Goal: Transaction & Acquisition: Purchase product/service

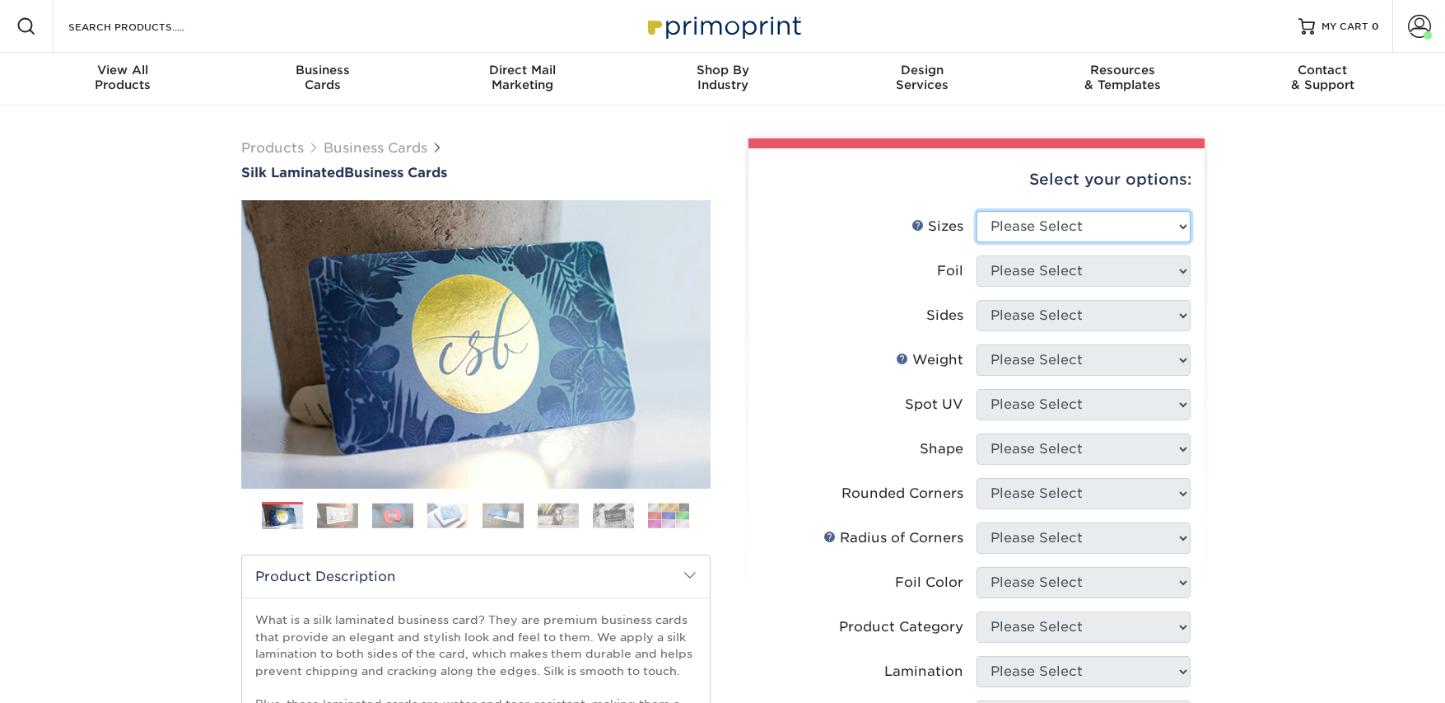
click at [999, 227] on select "Please Select 1.5" x 3.5" - Mini 1.75" x 3.5" - Mini 2" x 2" - Square 2" x 3" -…" at bounding box center [1084, 226] width 214 height 31
select select "2.00x3.50"
click at [977, 211] on select "Please Select 1.5" x 3.5" - Mini 1.75" x 3.5" - Mini 2" x 2" - Square 2" x 3" -…" at bounding box center [1084, 226] width 214 height 31
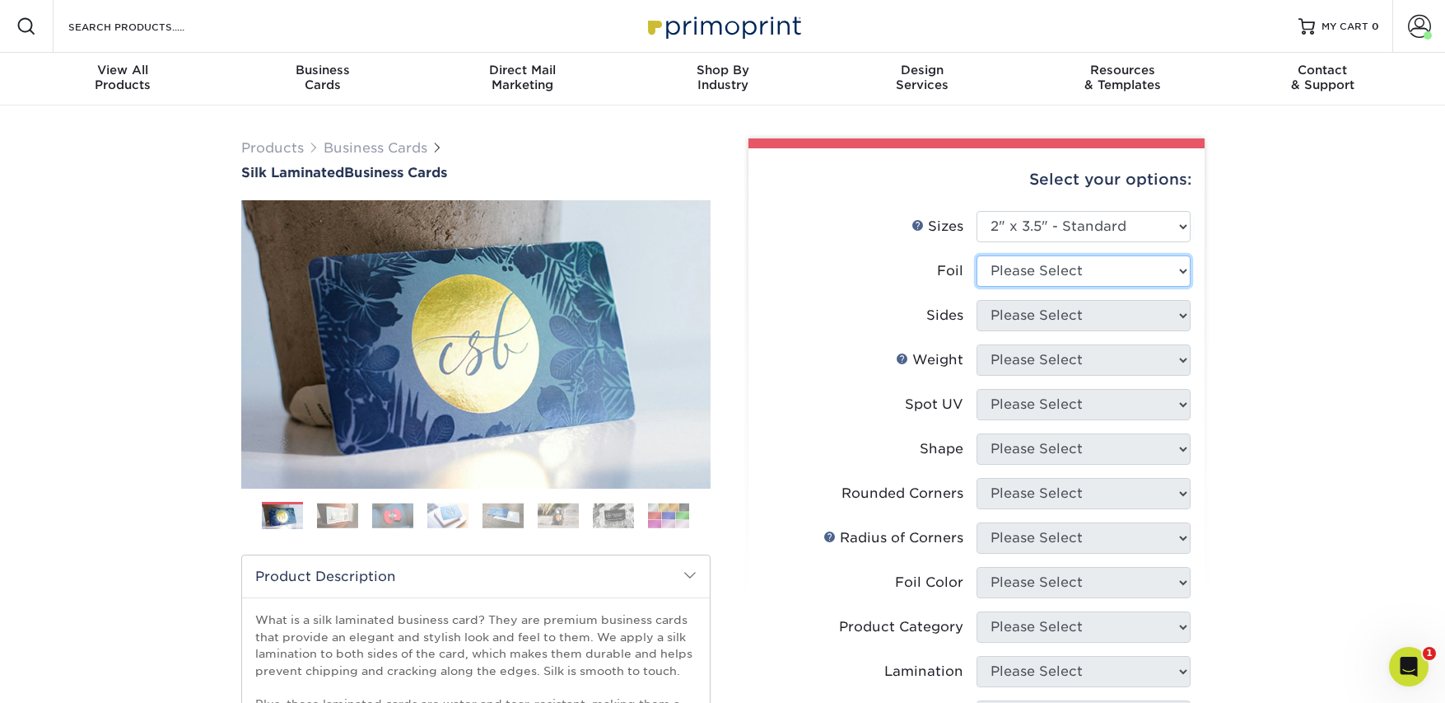
click at [1001, 278] on select "Please Select Yes No" at bounding box center [1084, 270] width 214 height 31
select select "0"
click at [977, 255] on select "Please Select Yes No" at bounding box center [1084, 270] width 214 height 31
click at [1002, 319] on select "Please Select Print Both Sides Print Front Only" at bounding box center [1084, 315] width 214 height 31
select select "13abbda7-1d64-4f25-8bb2-c179b224825d"
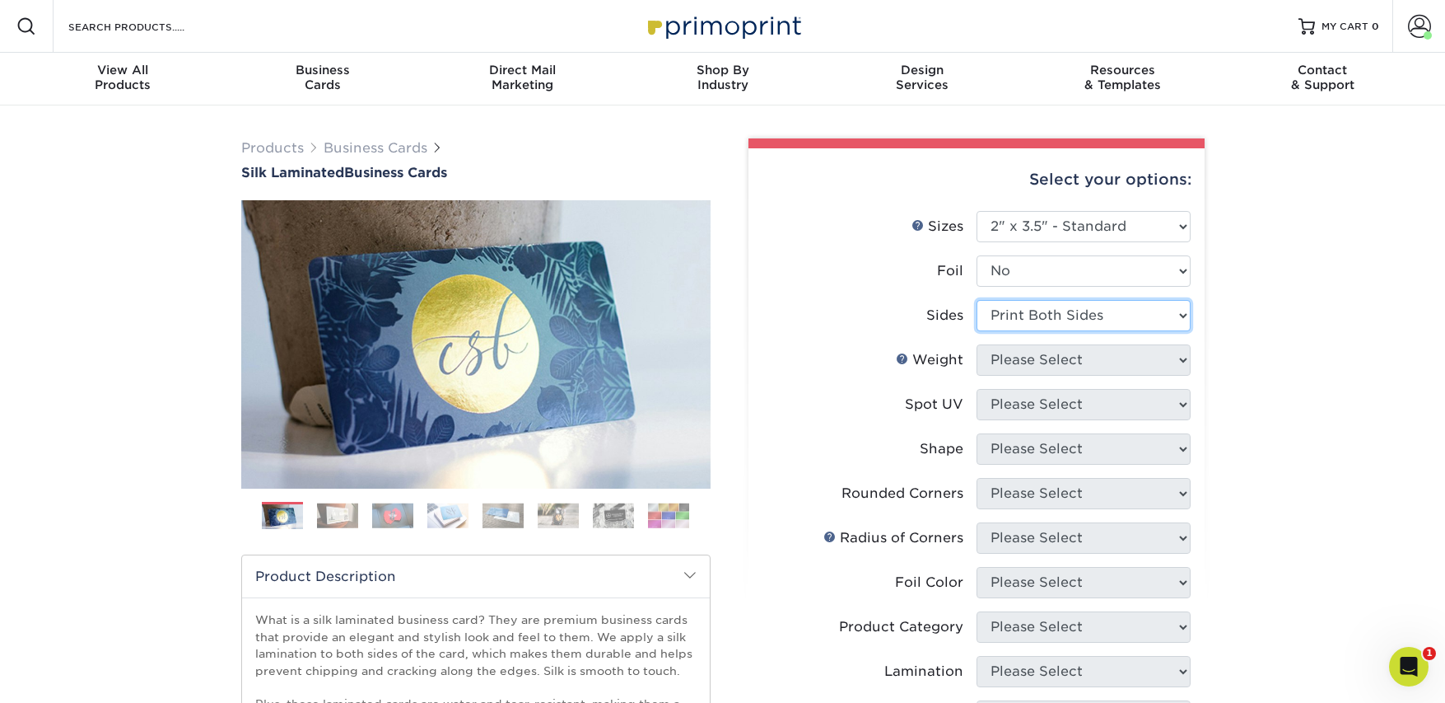
click at [977, 300] on select "Please Select Print Both Sides Print Front Only" at bounding box center [1084, 315] width 214 height 31
click at [1013, 353] on select "Please Select 16PT" at bounding box center [1084, 359] width 214 height 31
select select "16PT"
click at [977, 344] on select "Please Select 16PT" at bounding box center [1084, 359] width 214 height 31
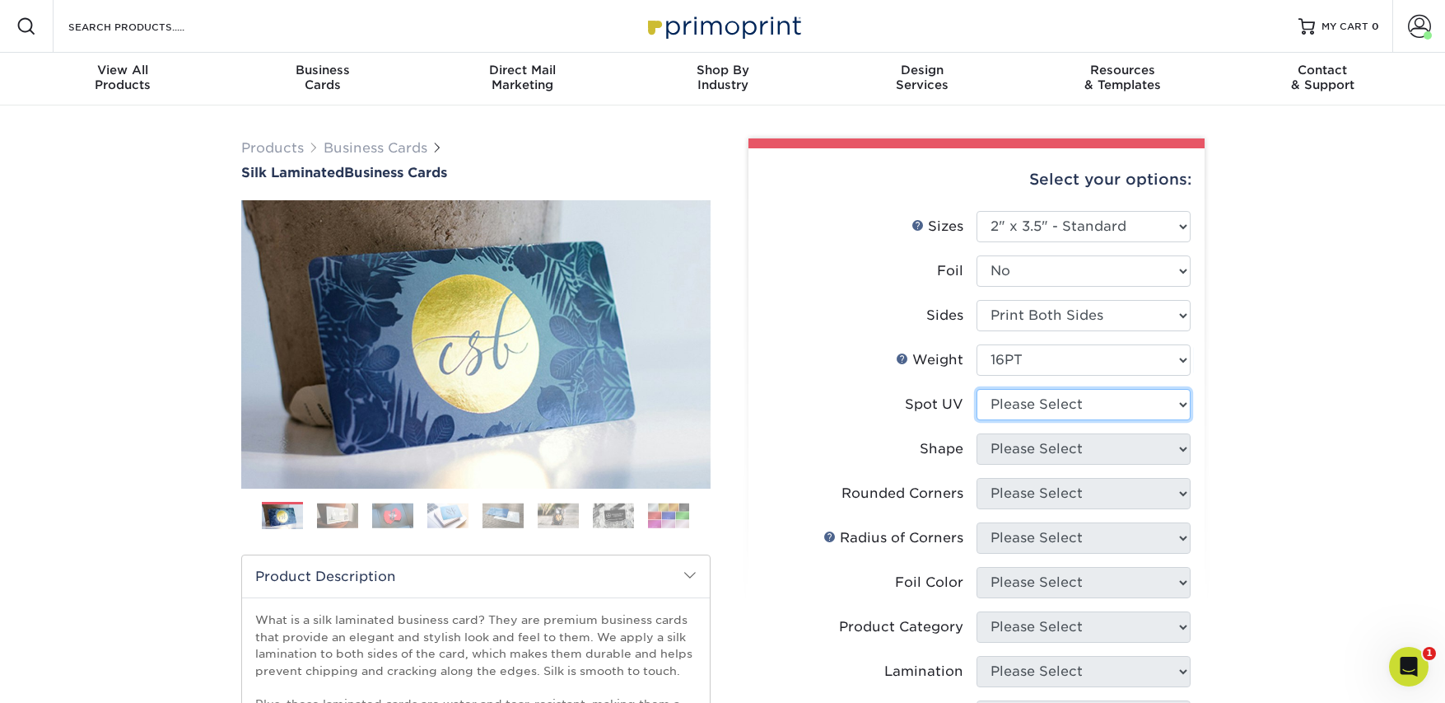
click at [1010, 407] on select "Please Select No Spot UV Front and Back (Both Sides) Front Only Back Only" at bounding box center [1084, 404] width 214 height 31
click at [259, 147] on link "Products" at bounding box center [272, 148] width 63 height 16
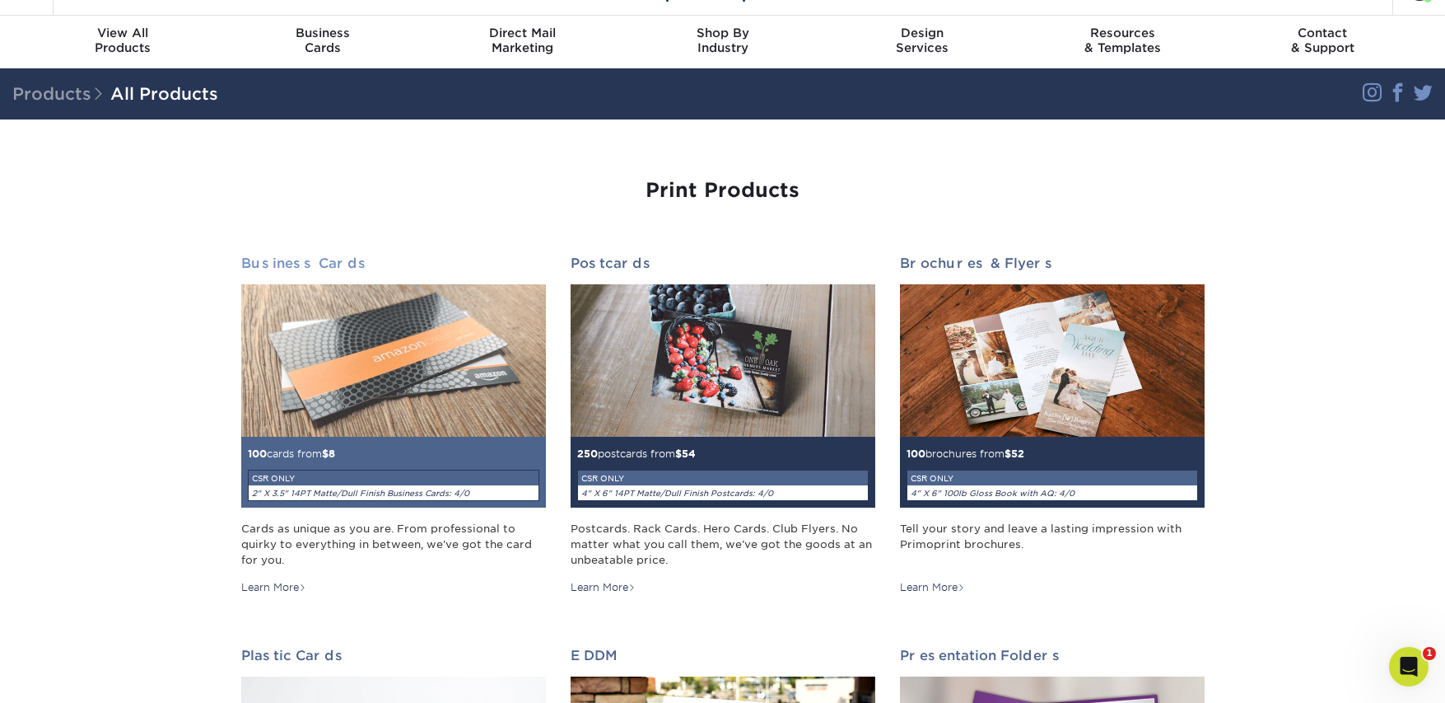
click at [390, 362] on img at bounding box center [393, 360] width 305 height 152
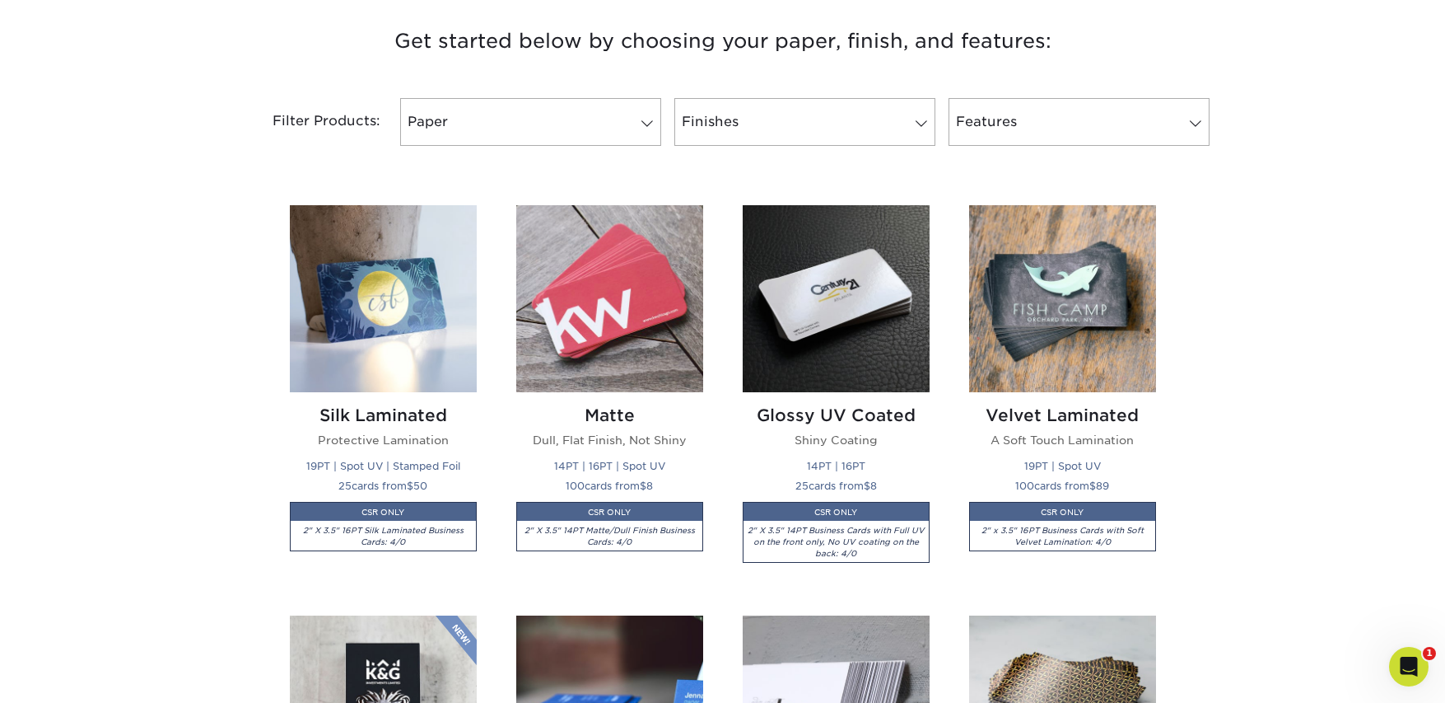
scroll to position [724, 0]
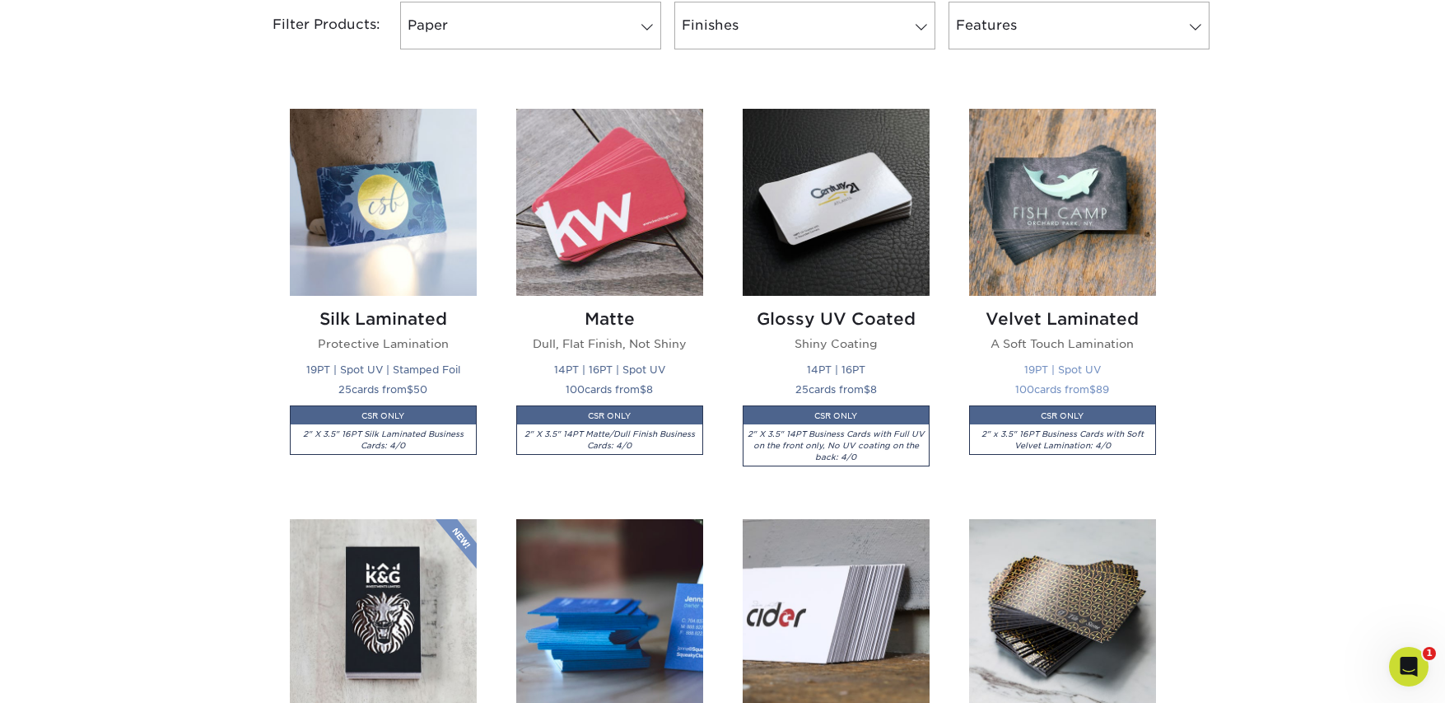
click at [1066, 229] on img at bounding box center [1062, 202] width 187 height 187
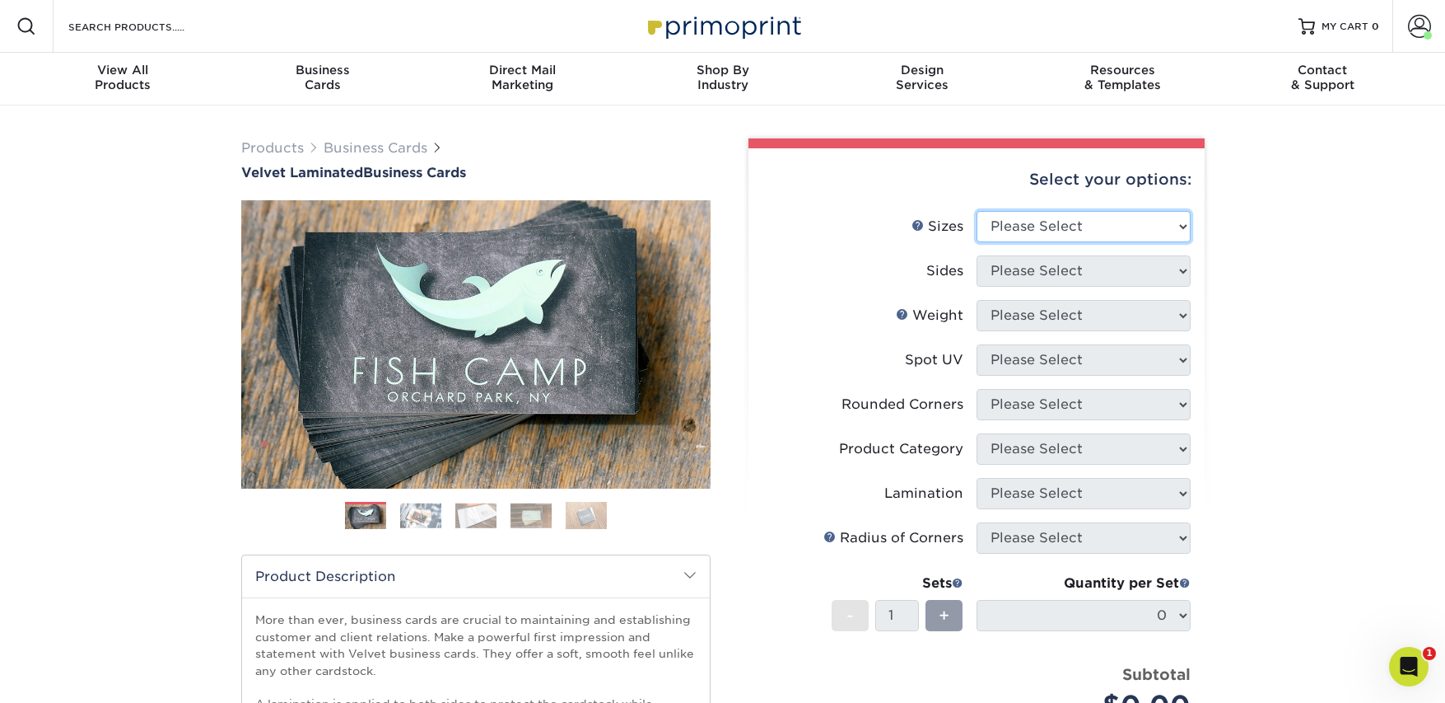
click at [1078, 228] on select "Please Select 1.5" x 3.5" - Mini 1.75" x 3.5" - Mini 2" x 2" - Square 2" x 3" -…" at bounding box center [1084, 226] width 214 height 31
select select "2.00x3.50"
click at [977, 211] on select "Please Select 1.5" x 3.5" - Mini 1.75" x 3.5" - Mini 2" x 2" - Square 2" x 3" -…" at bounding box center [1084, 226] width 214 height 31
click at [1054, 286] on li "Sides Please Select Print Both Sides Print Front Only" at bounding box center [977, 277] width 428 height 44
click at [1053, 279] on select "Please Select Print Both Sides Print Front Only" at bounding box center [1084, 270] width 214 height 31
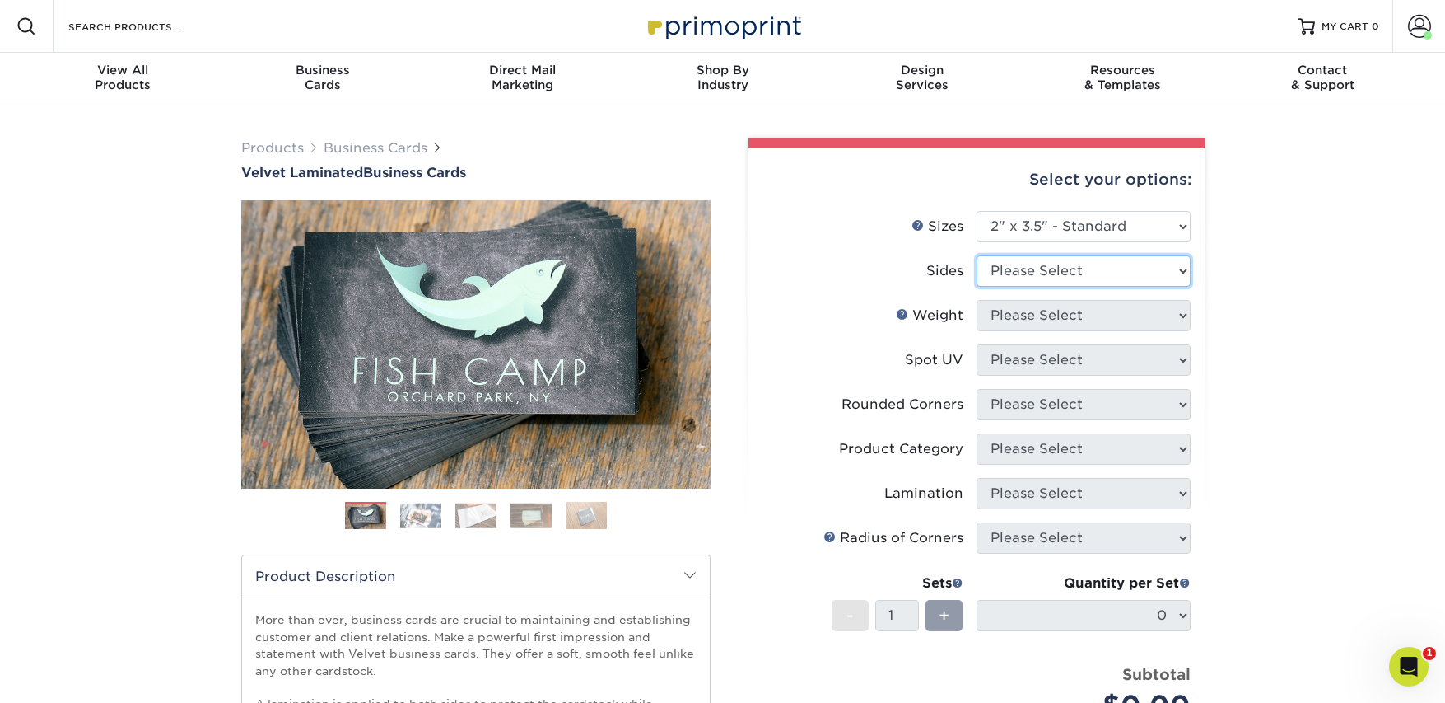
select select "13abbda7-1d64-4f25-8bb2-c179b224825d"
click at [977, 255] on select "Please Select Print Both Sides Print Front Only" at bounding box center [1084, 270] width 214 height 31
click at [1031, 318] on select "Please Select 16PT" at bounding box center [1084, 315] width 214 height 31
select select "16PT"
click at [977, 300] on select "Please Select 16PT" at bounding box center [1084, 315] width 214 height 31
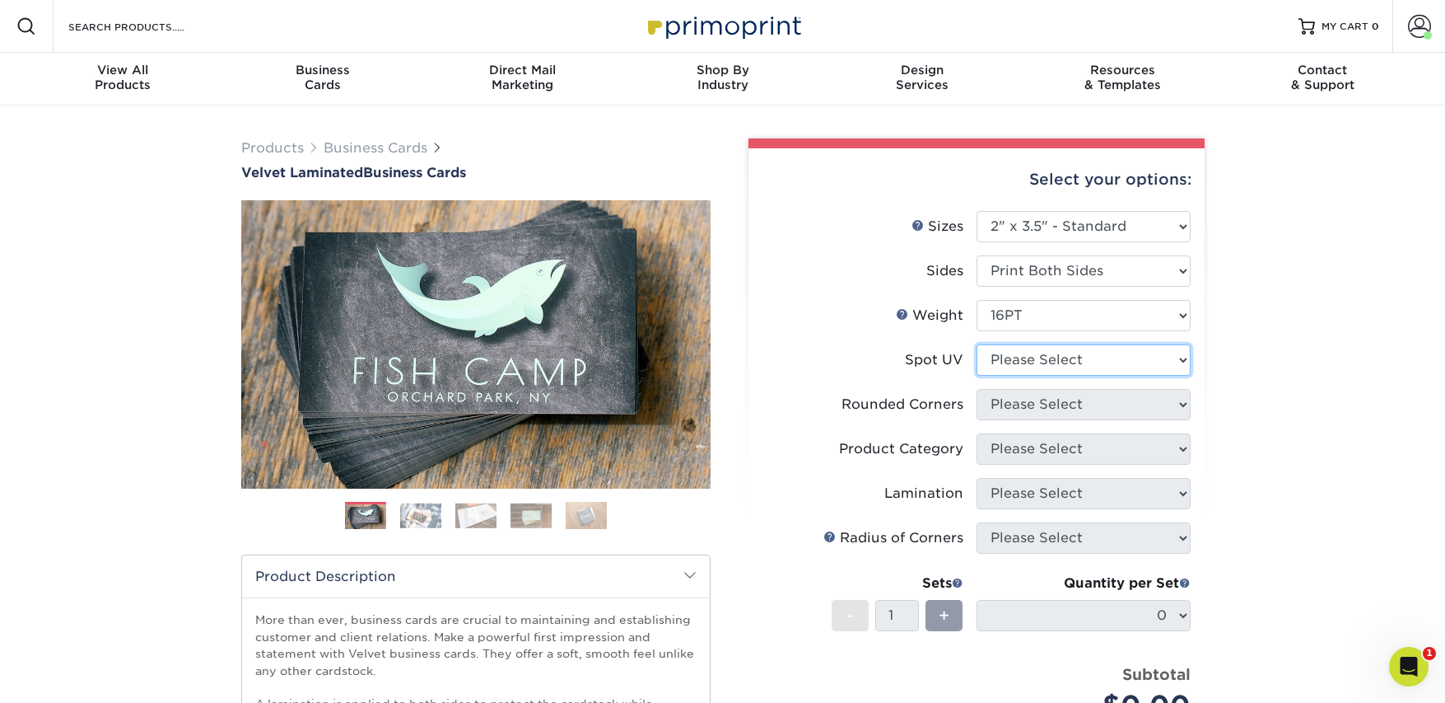
click at [1025, 350] on select "Please Select No Spot UV Front and Back (Both Sides) Front Only Back Only" at bounding box center [1084, 359] width 214 height 31
select select "0"
click at [977, 344] on select "Please Select No Spot UV Front and Back (Both Sides) Front Only Back Only" at bounding box center [1084, 359] width 214 height 31
click at [1034, 399] on select "Please Select Yes - Round 2 Corners Yes - Round 4 Corners No" at bounding box center [1084, 404] width 214 height 31
select select "0"
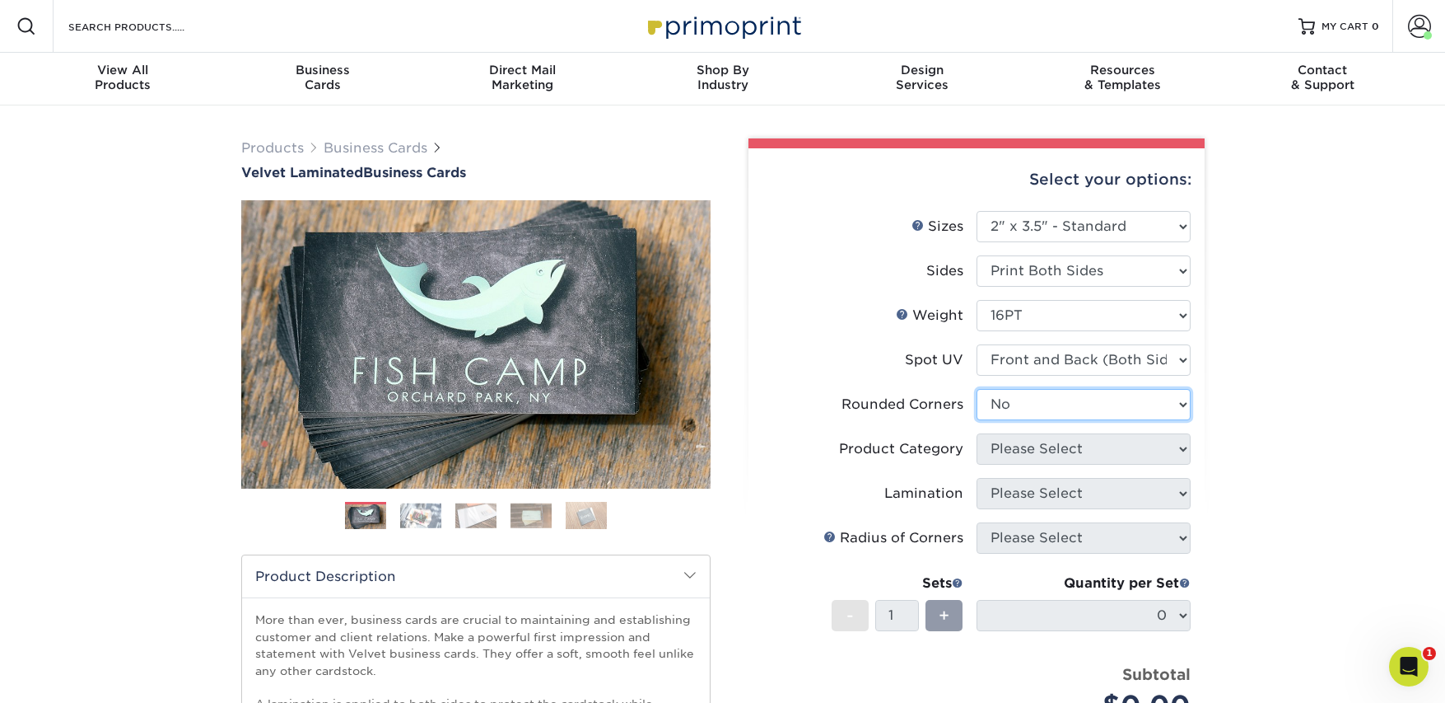
click at [977, 389] on select "Please Select Yes - Round 2 Corners Yes - Round 4 Corners No" at bounding box center [1084, 404] width 214 height 31
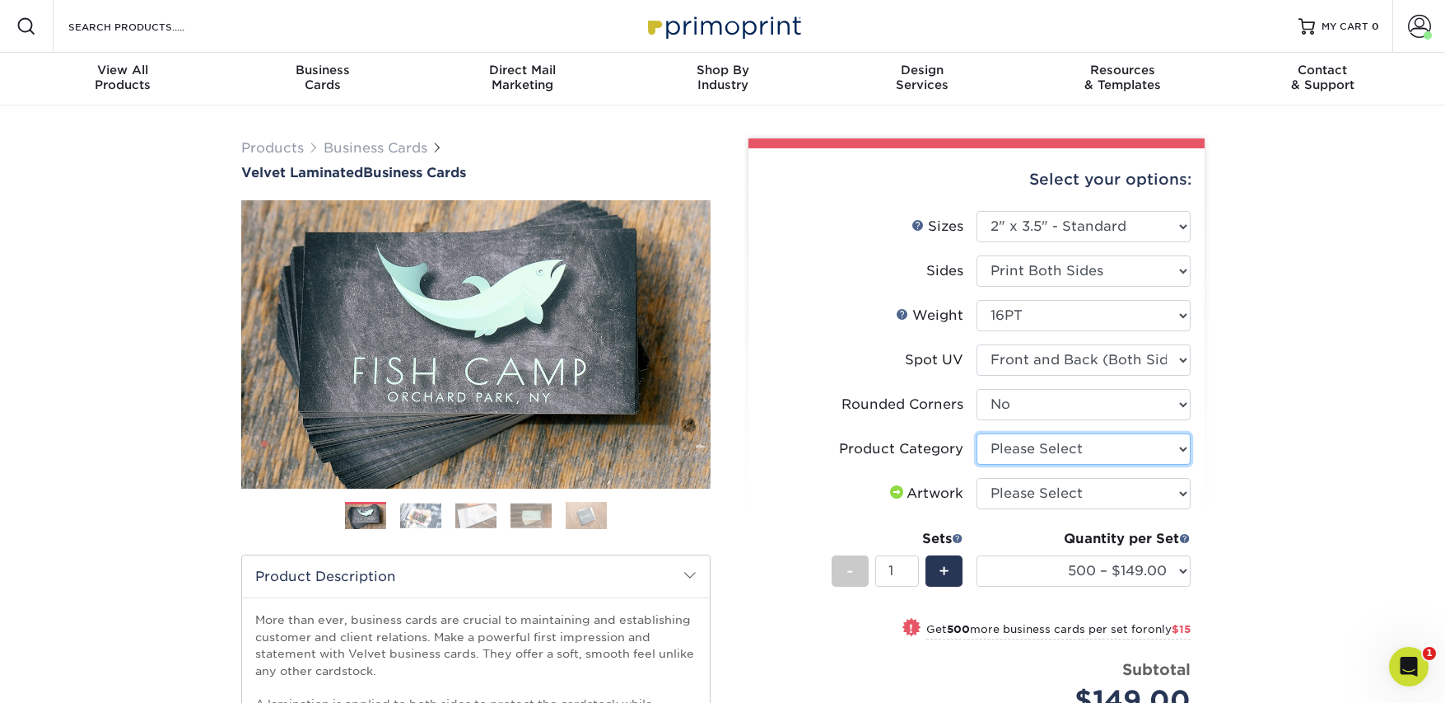
click at [1023, 449] on select "Please Select Business Cards" at bounding box center [1084, 448] width 214 height 31
select select "3b5148f1-0588-4f88-a218-97bcfdce65c1"
click at [977, 433] on select "Please Select Business Cards" at bounding box center [1084, 448] width 214 height 31
click at [1021, 491] on select "Please Select I will upload files I need a design - $100" at bounding box center [1084, 493] width 214 height 31
select select "upload"
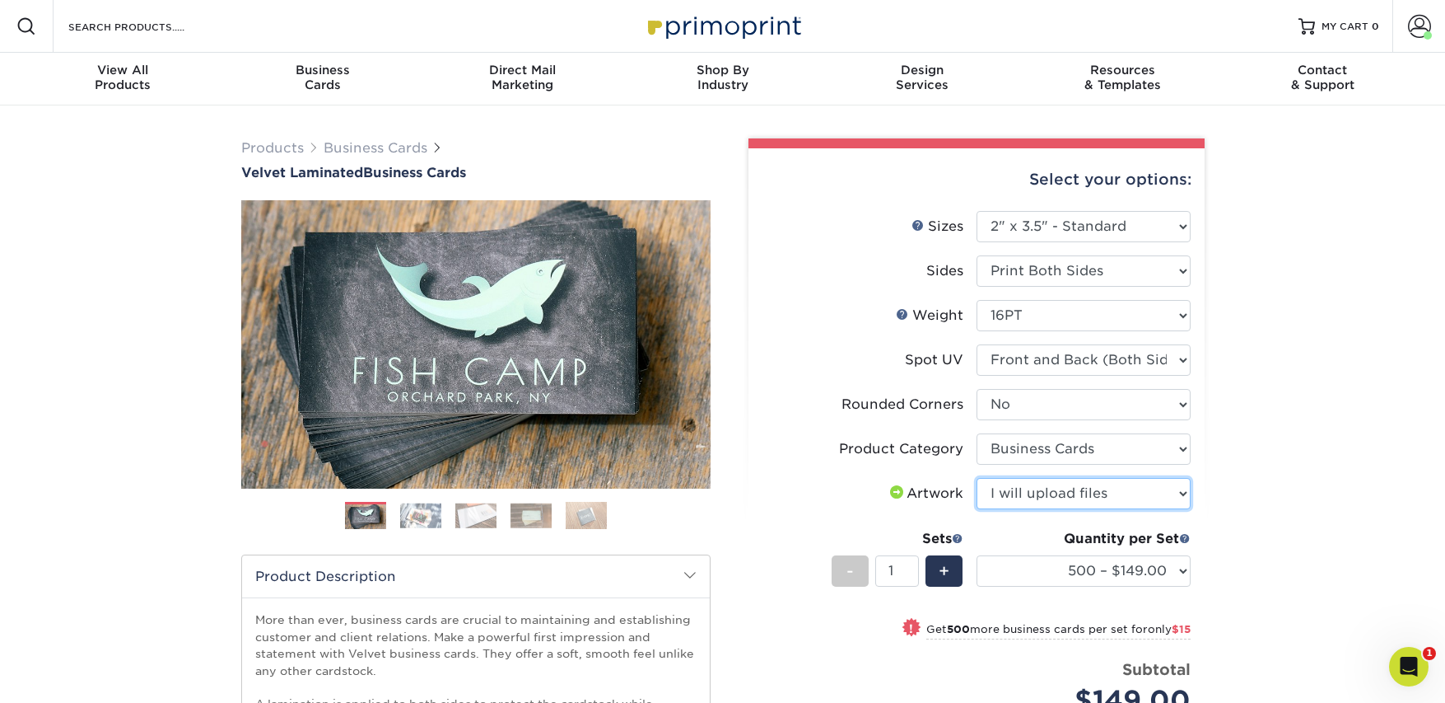
click at [977, 478] on select "Please Select I will upload files I need a design - $100" at bounding box center [1084, 493] width 214 height 31
